Goal: Task Accomplishment & Management: Complete application form

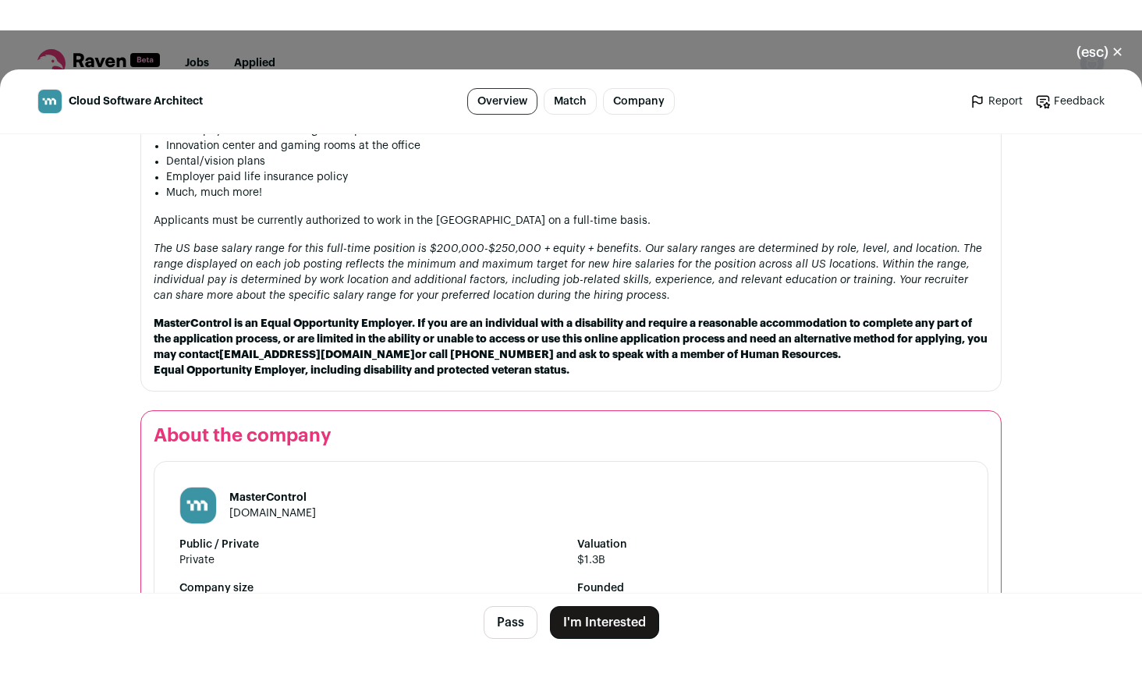
scroll to position [1835, 0]
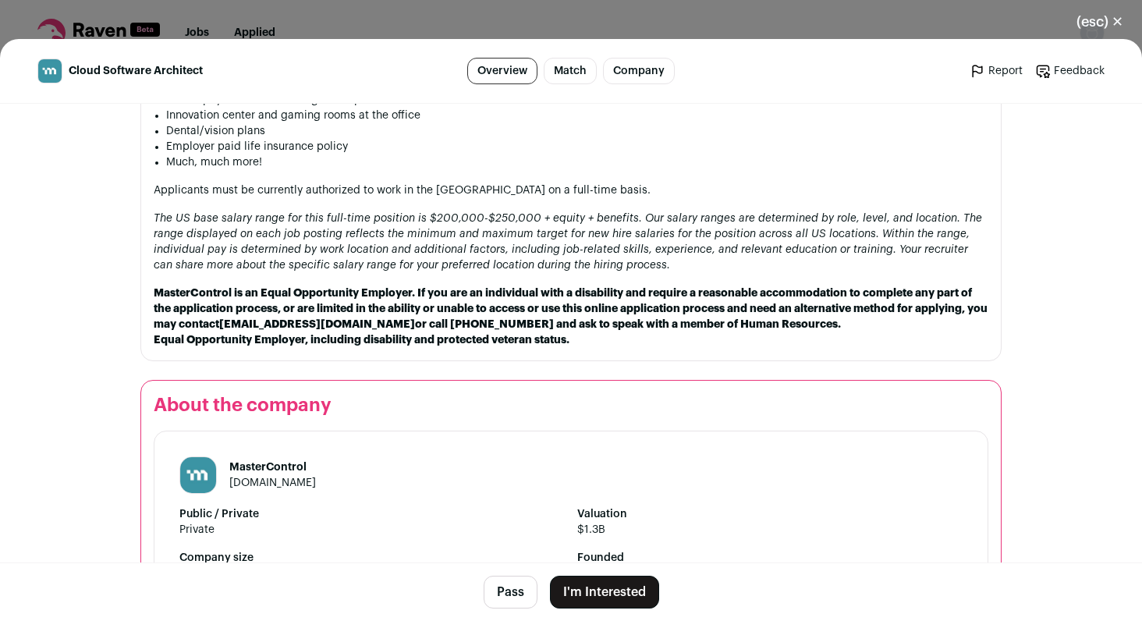
click at [609, 595] on button "I'm Interested" at bounding box center [604, 592] width 109 height 33
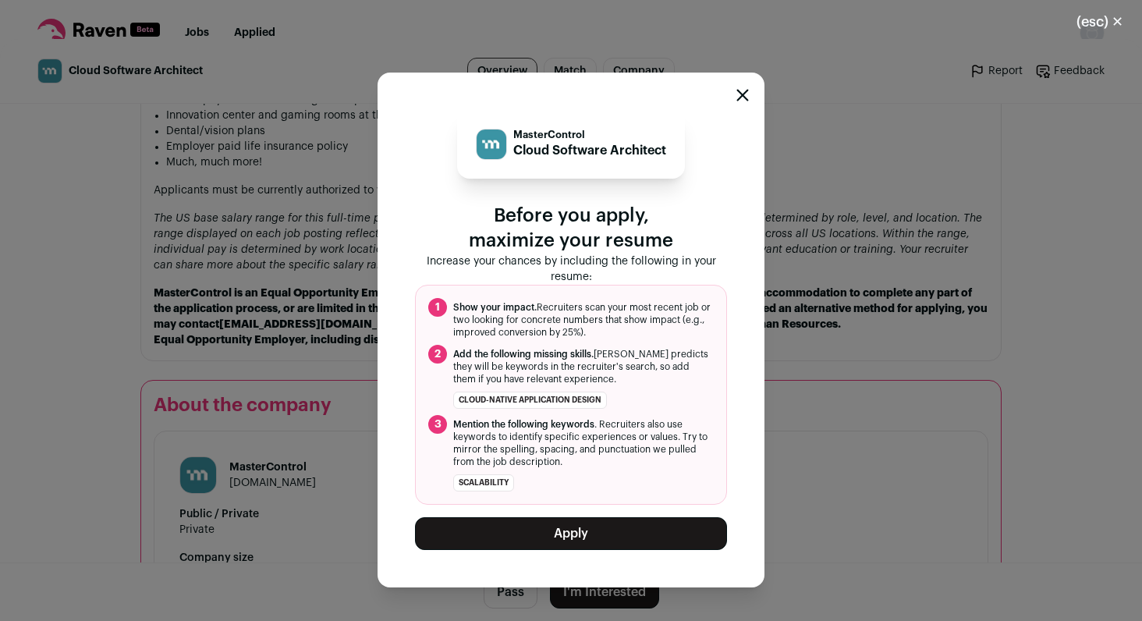
click at [580, 536] on button "Apply" at bounding box center [571, 533] width 312 height 33
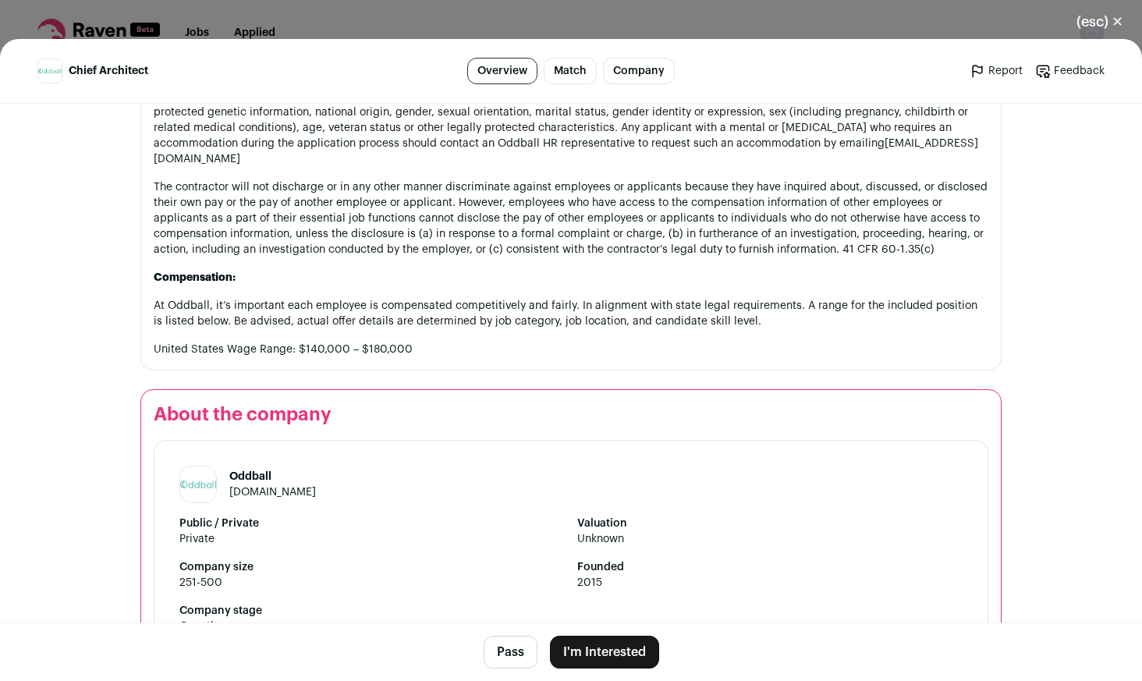
scroll to position [1762, 0]
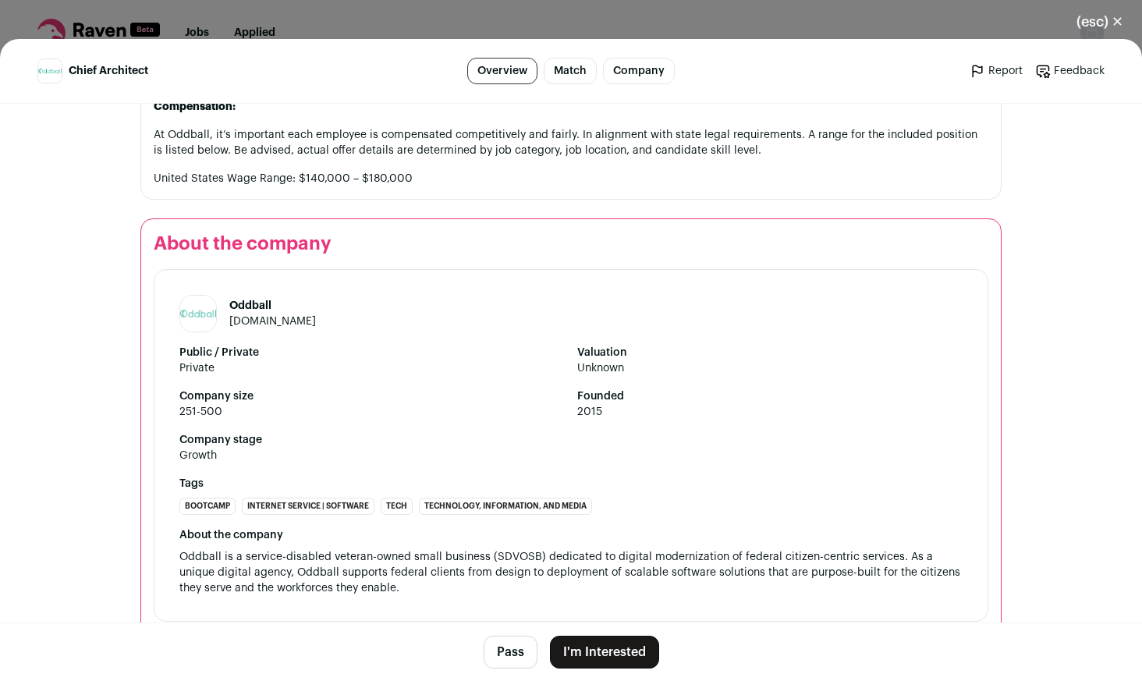
click at [605, 650] on button "I'm Interested" at bounding box center [604, 652] width 109 height 33
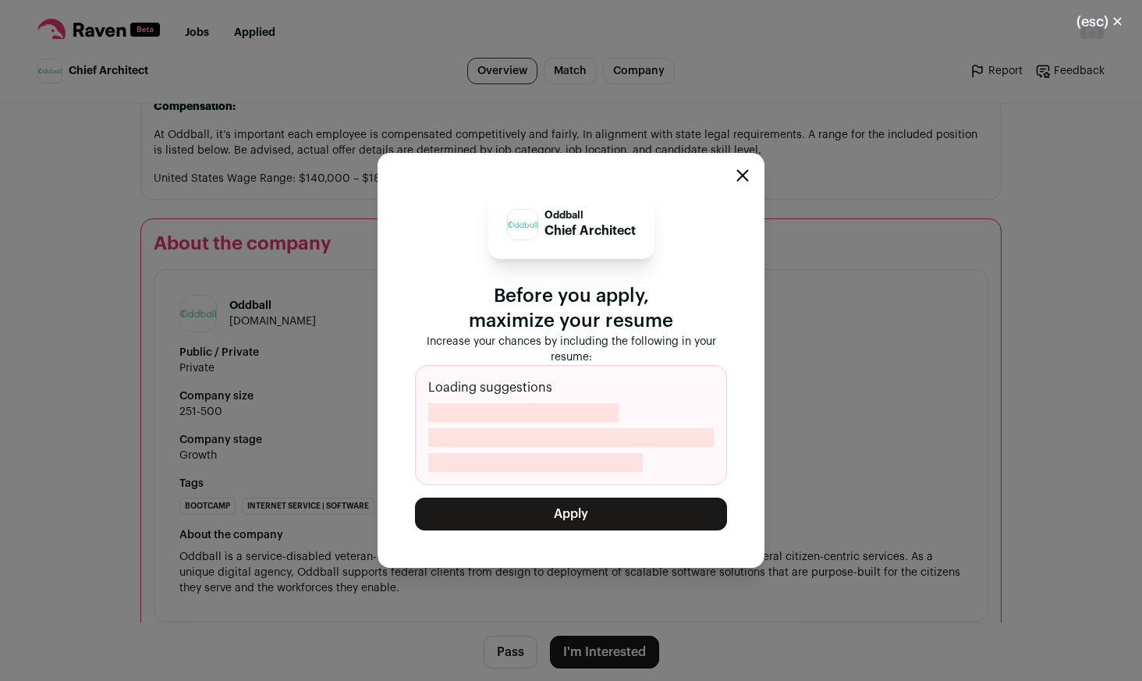
click at [605, 516] on button "Apply" at bounding box center [571, 514] width 312 height 33
